Goal: Find specific page/section: Find specific page/section

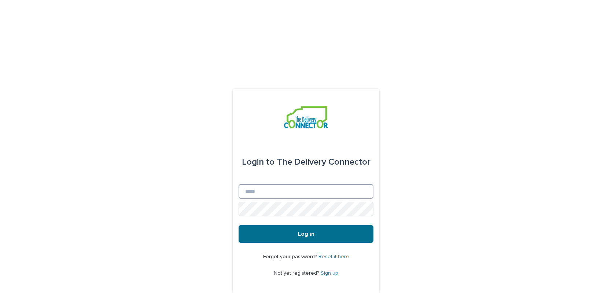
type input "**********"
click at [316, 225] on button "Log in" at bounding box center [306, 234] width 135 height 18
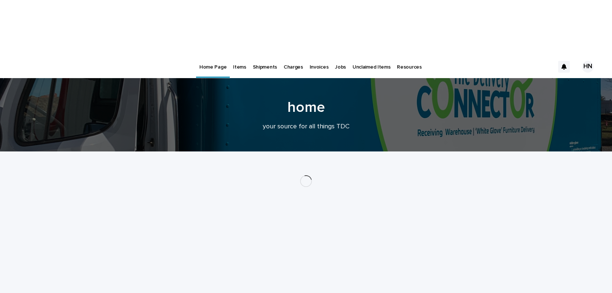
click at [230, 55] on div "Items" at bounding box center [239, 62] width 19 height 15
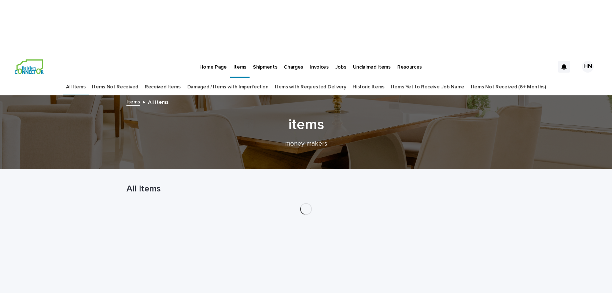
click at [181, 78] on link "Received Items" at bounding box center [163, 86] width 36 height 17
